Goal: Task Accomplishment & Management: Use online tool/utility

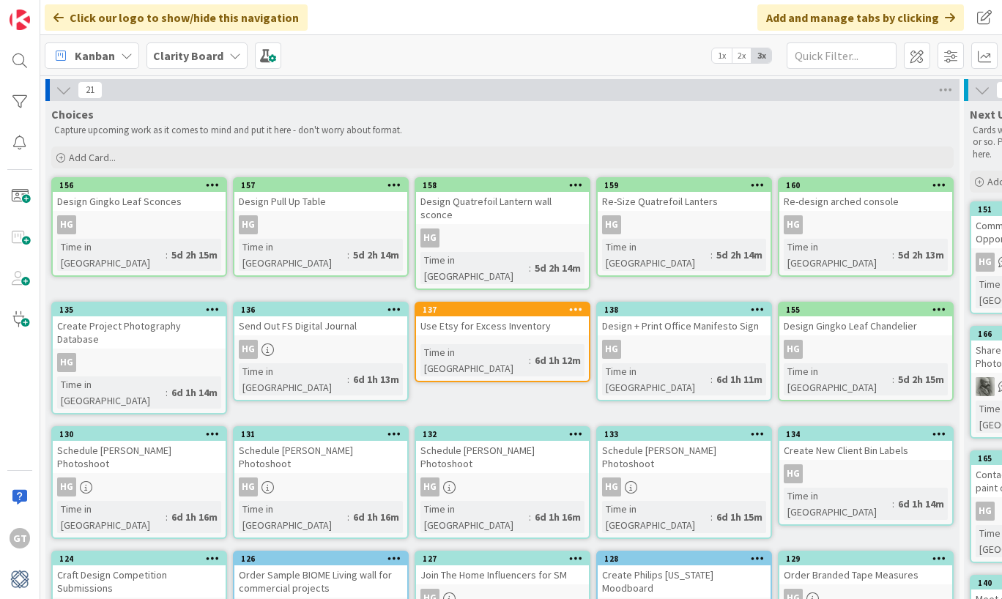
click at [690, 160] on div "Add Card..." at bounding box center [502, 158] width 903 height 22
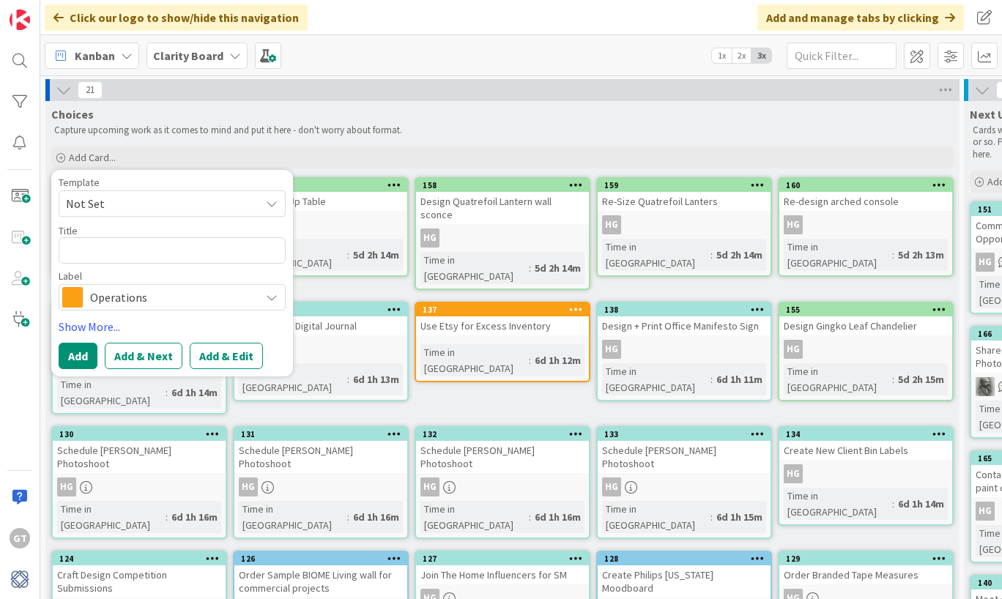
click at [561, 73] on div "Kanban Clarity Board 1x 2x 3x" at bounding box center [521, 55] width 962 height 40
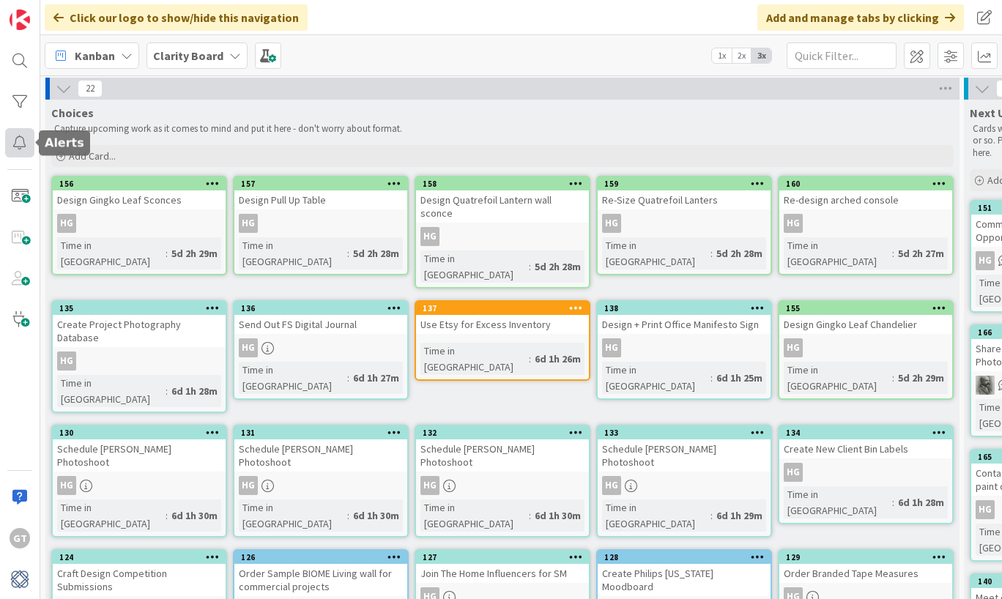
click at [23, 149] on div at bounding box center [19, 142] width 29 height 29
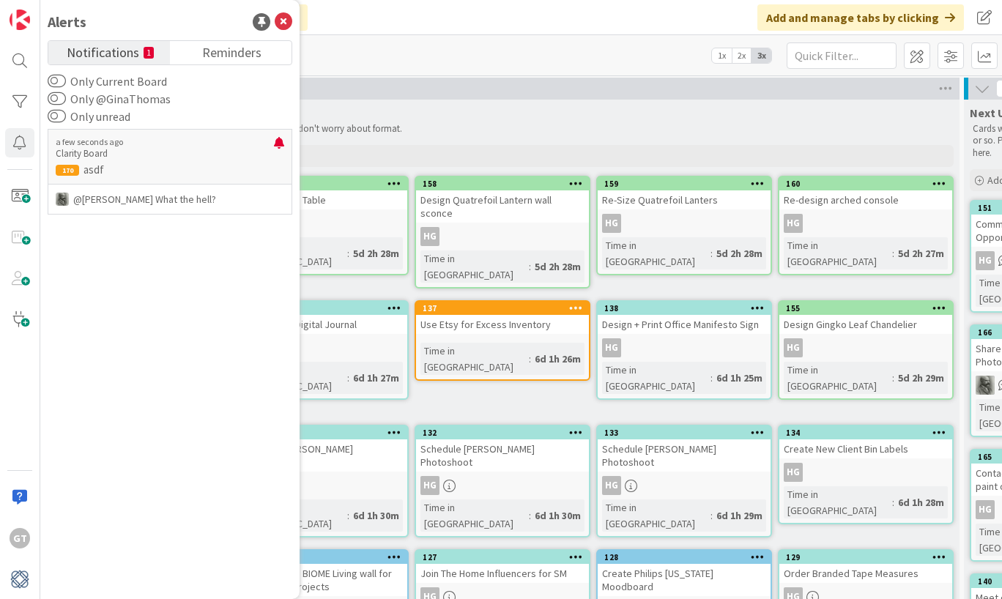
click at [476, 127] on p "Capture upcoming work as it comes to mind and put it here - don't worry about f…" at bounding box center [502, 129] width 897 height 12
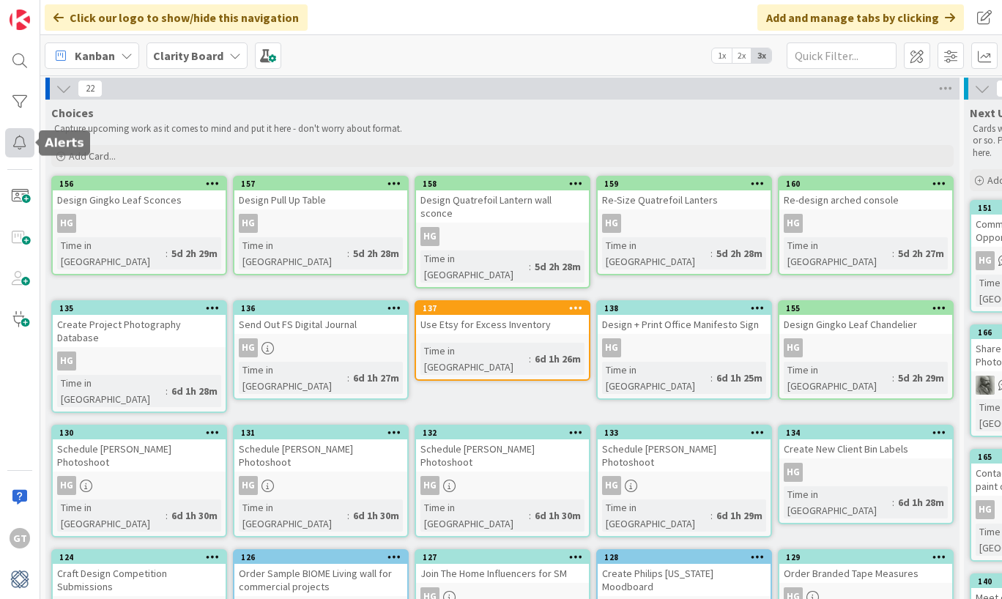
click at [20, 151] on div at bounding box center [19, 142] width 29 height 29
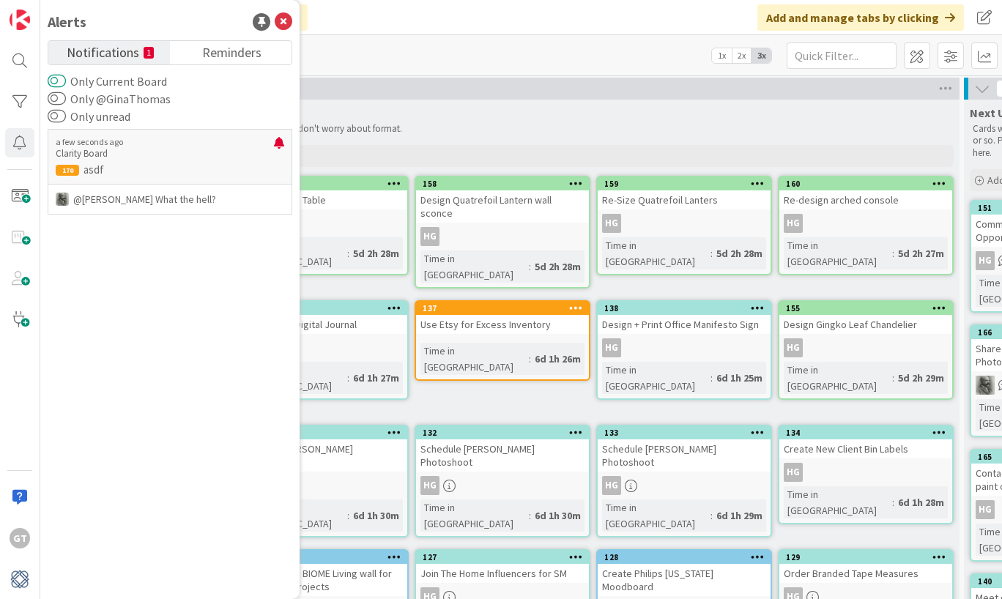
click at [58, 83] on button "Only Current Board" at bounding box center [57, 81] width 18 height 15
click at [60, 99] on button "Only @GinaThomas" at bounding box center [57, 99] width 18 height 15
click at [60, 117] on button "Only unread" at bounding box center [57, 116] width 18 height 15
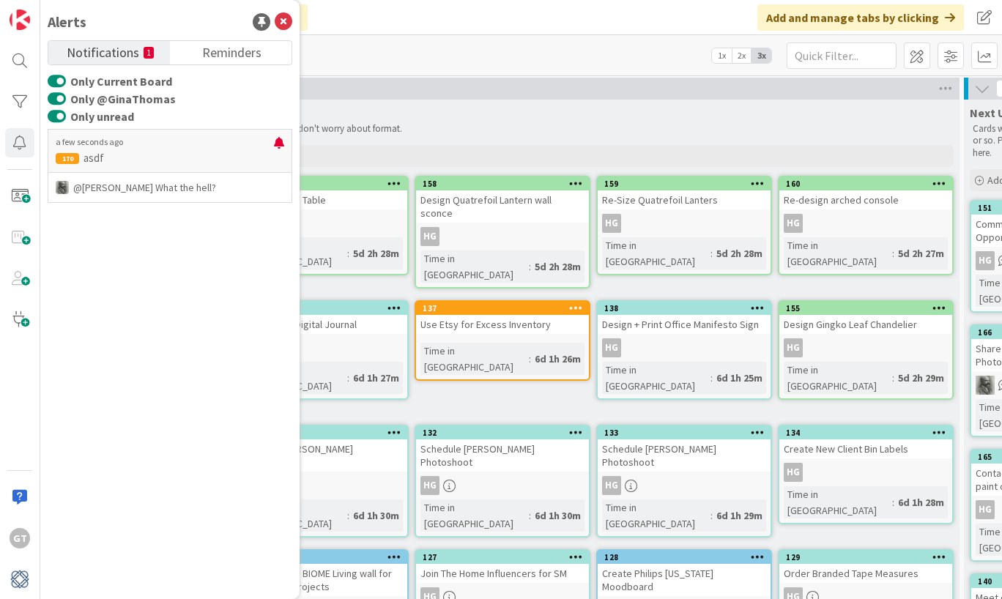
click at [380, 89] on div "22" at bounding box center [502, 89] width 914 height 22
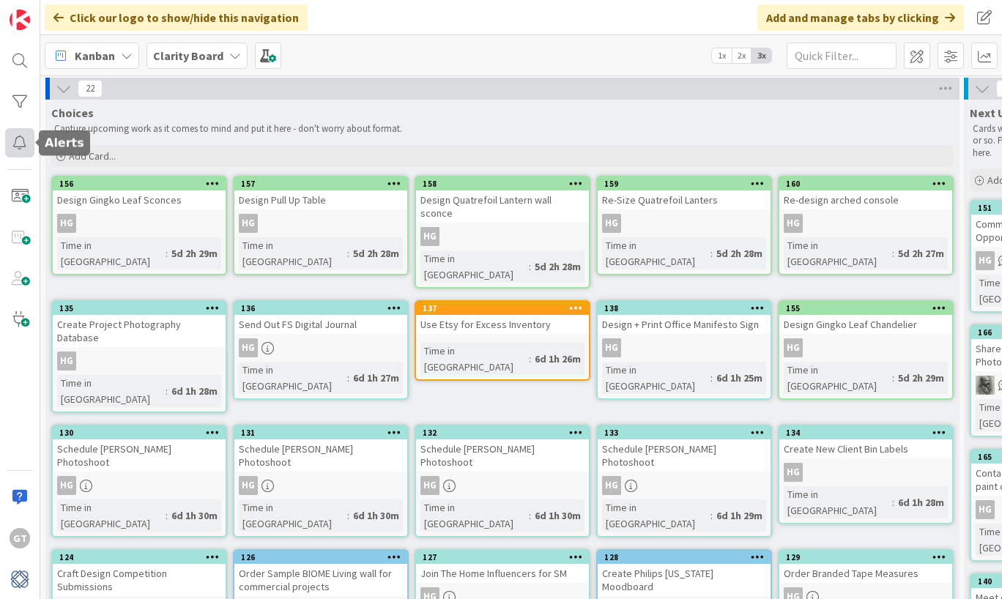
click at [24, 147] on div at bounding box center [19, 142] width 29 height 29
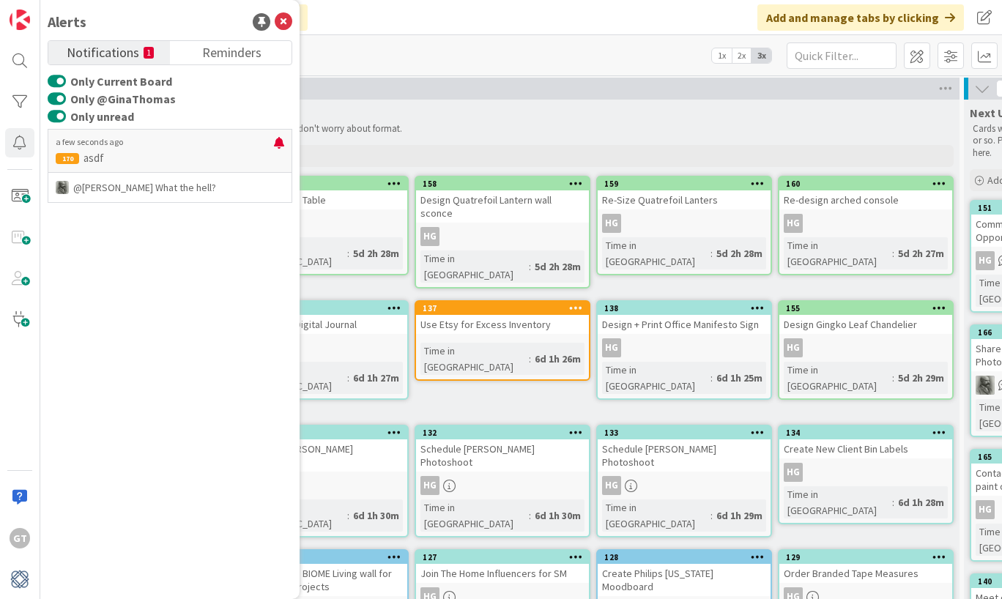
click at [471, 111] on div "Choices" at bounding box center [502, 113] width 903 height 15
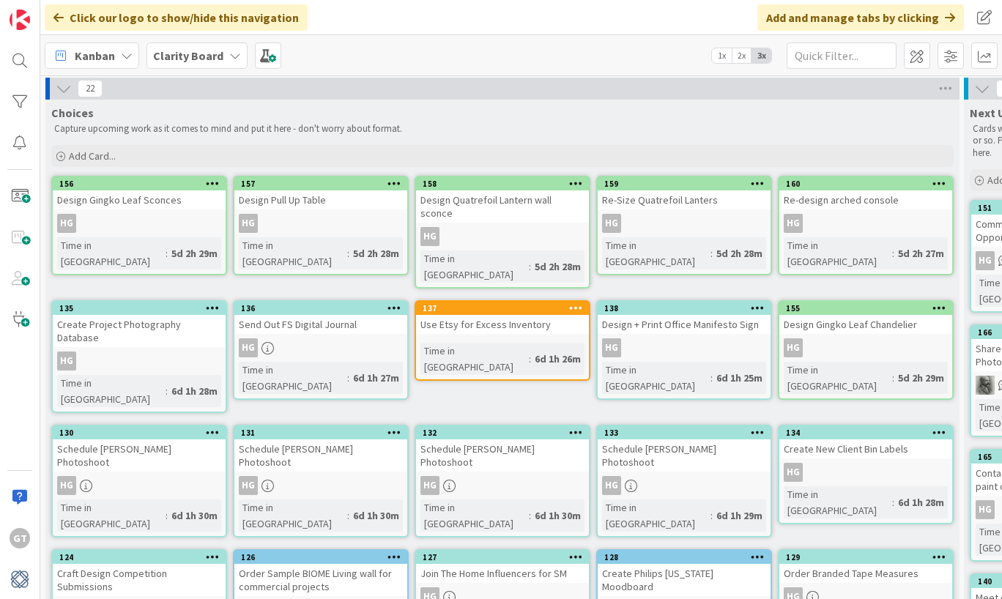
click at [67, 89] on icon at bounding box center [64, 89] width 16 height 16
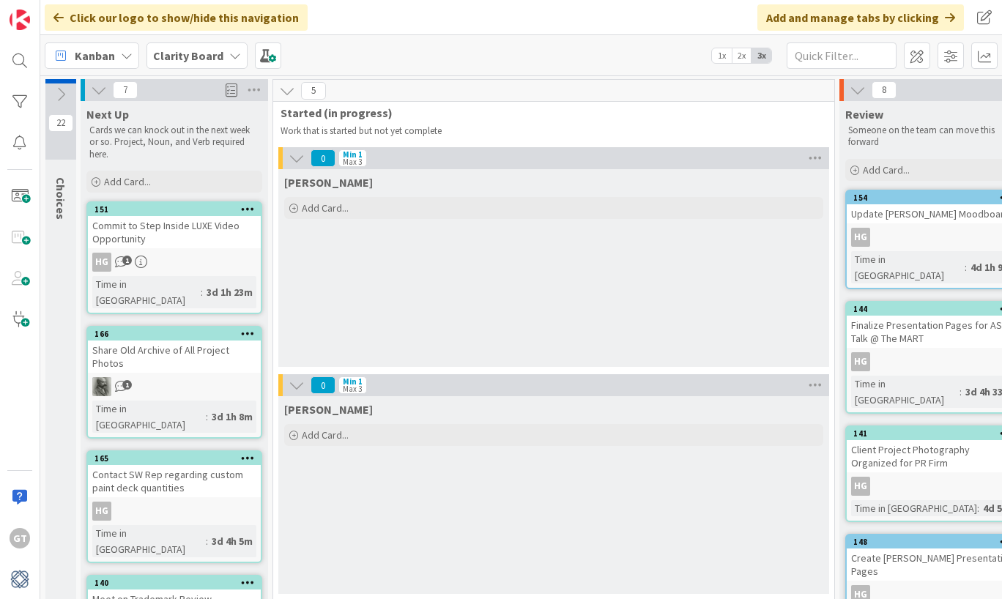
click at [97, 84] on icon at bounding box center [99, 90] width 16 height 16
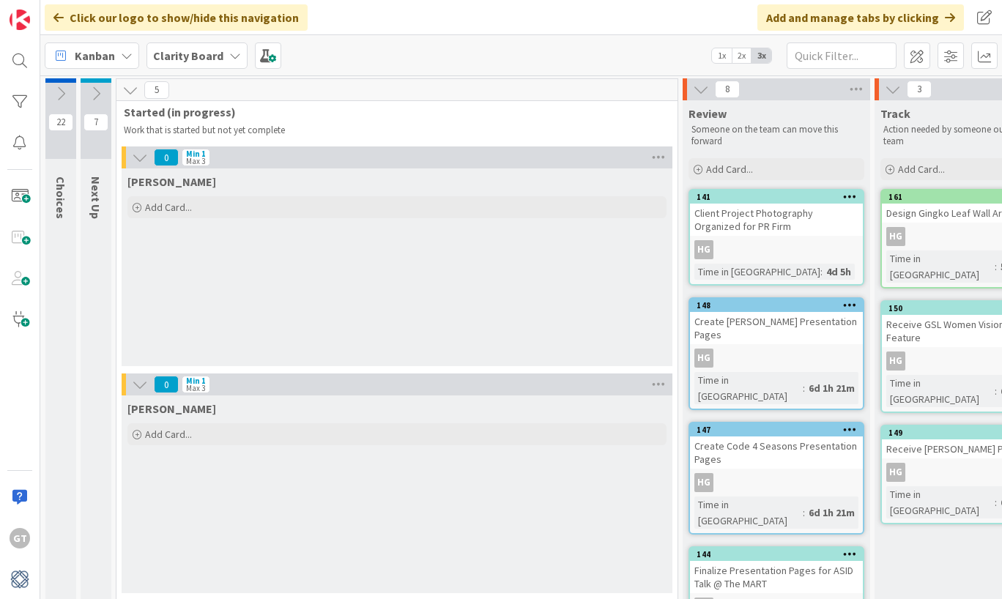
click at [215, 55] on b "Clarity Board" at bounding box center [188, 55] width 70 height 15
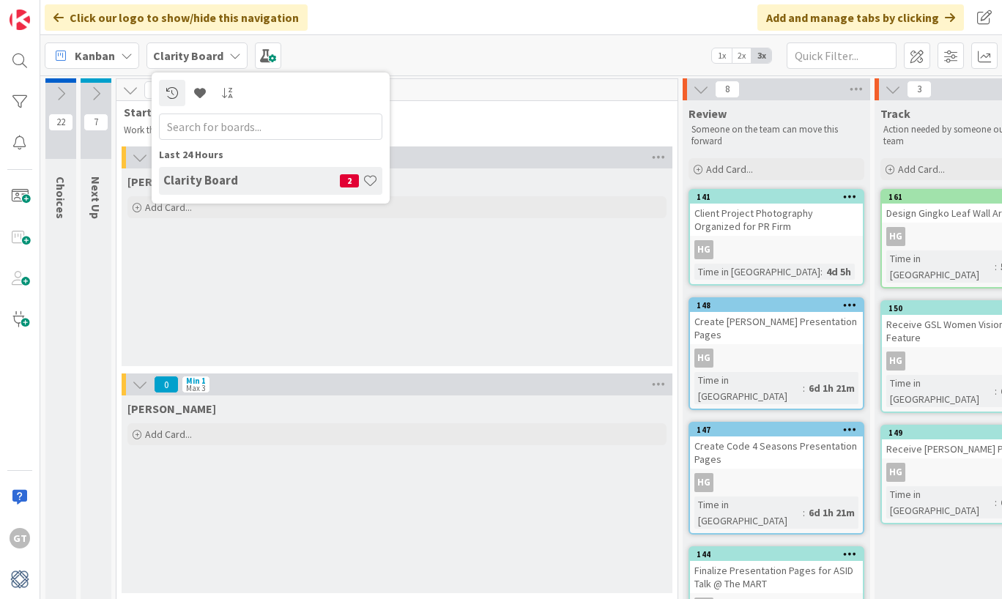
click at [215, 55] on b "Clarity Board" at bounding box center [188, 55] width 70 height 15
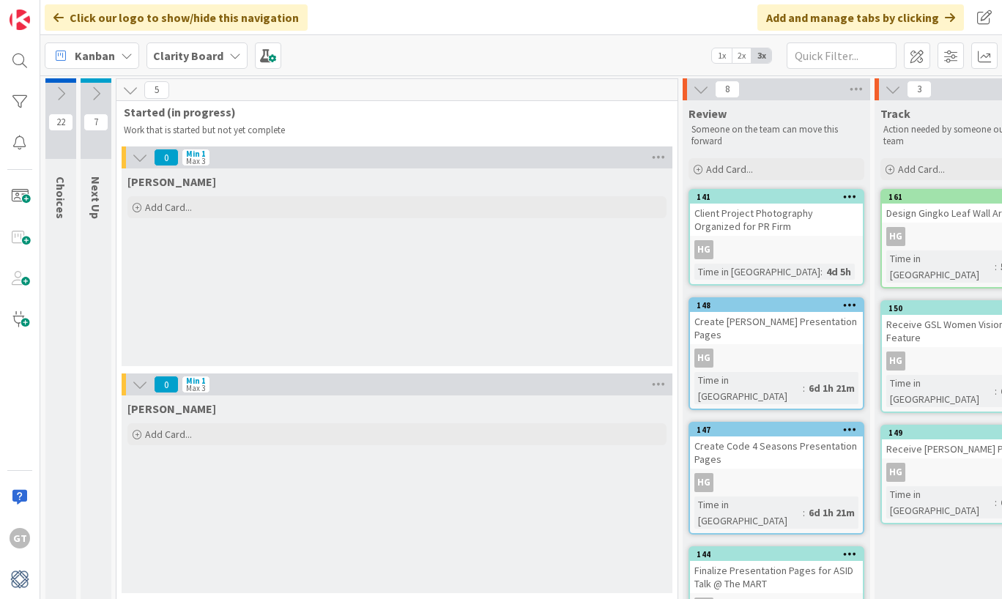
click at [58, 93] on icon at bounding box center [61, 94] width 16 height 16
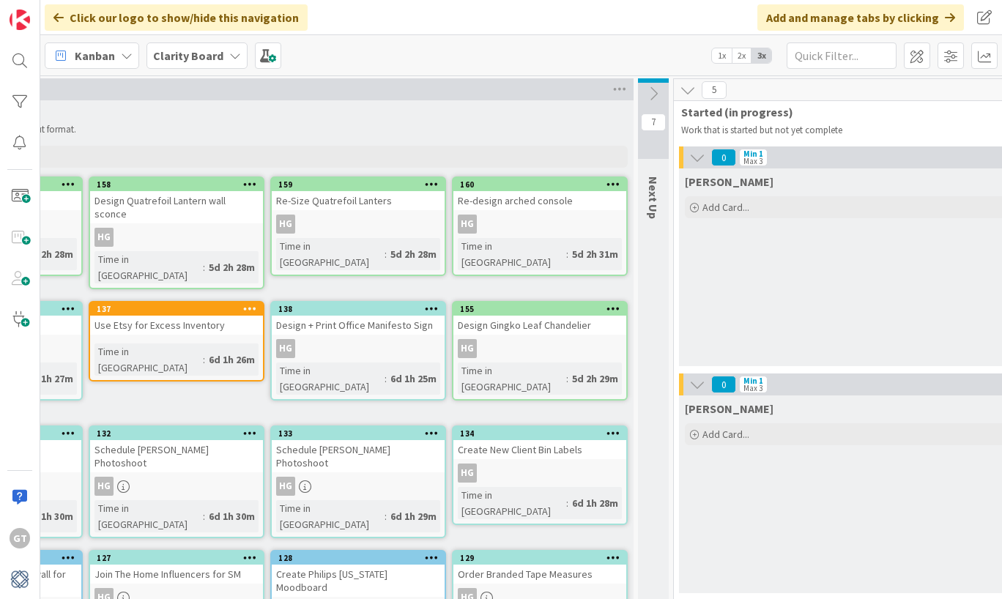
scroll to position [1, 332]
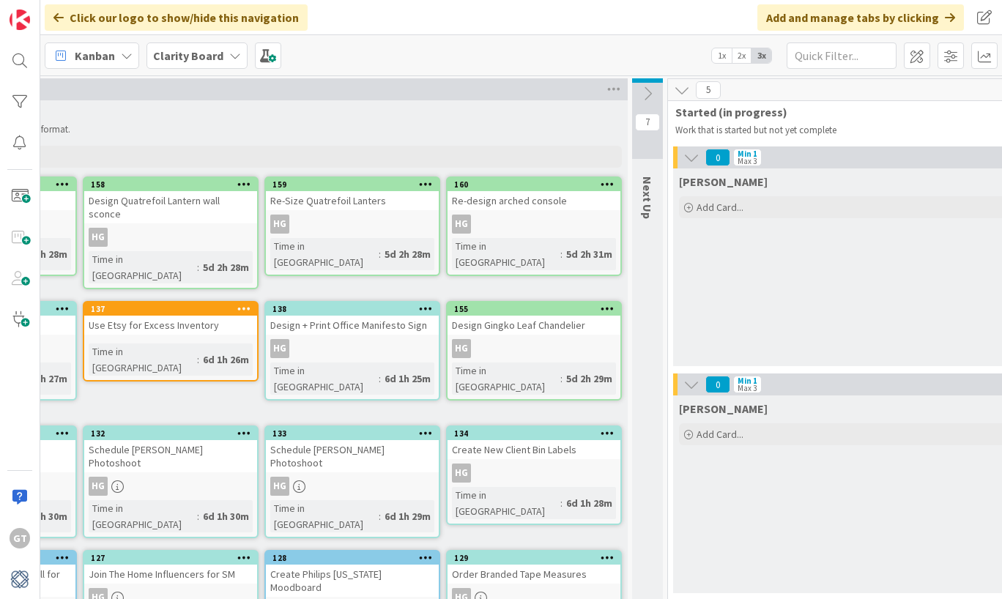
click at [647, 92] on icon at bounding box center [648, 94] width 16 height 16
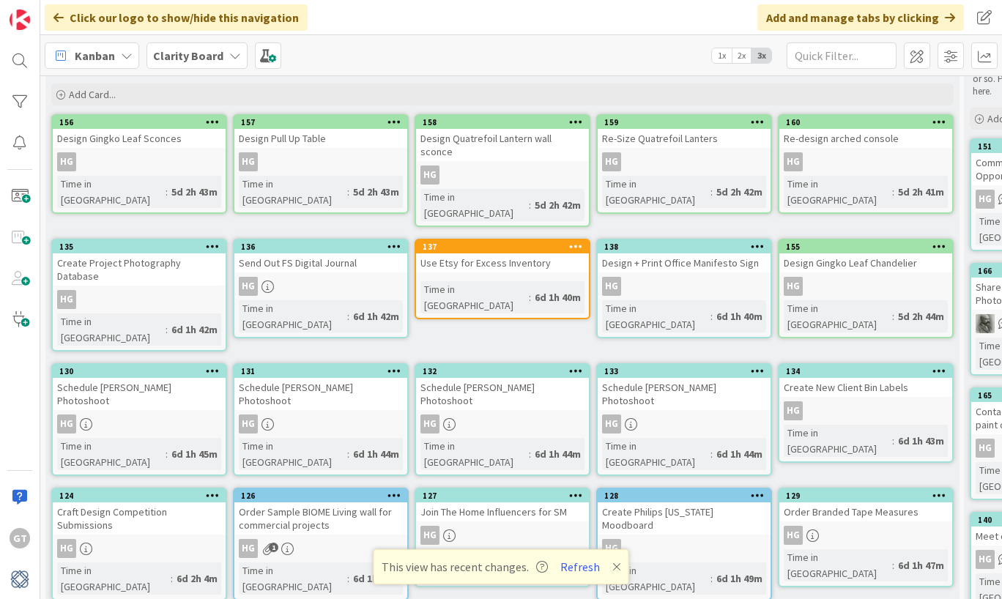
scroll to position [65, 0]
